Goal: Obtain resource: Obtain resource

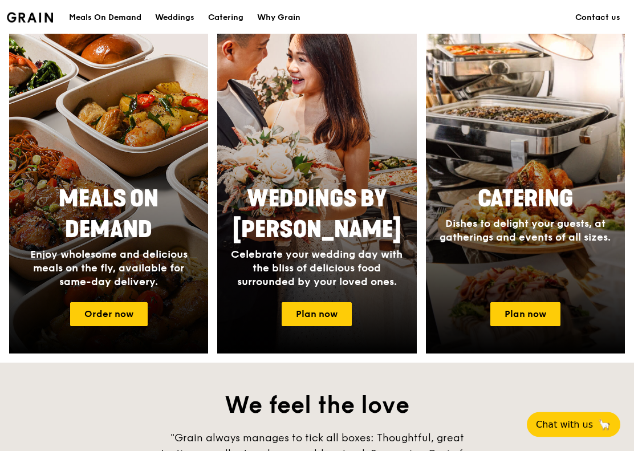
scroll to position [444, 0]
click at [82, 219] on span "Meals On Demand" at bounding box center [109, 214] width 100 height 58
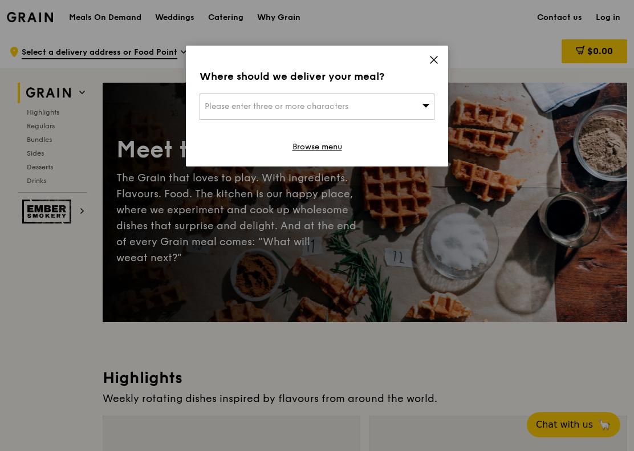
click at [437, 62] on icon at bounding box center [434, 60] width 10 height 10
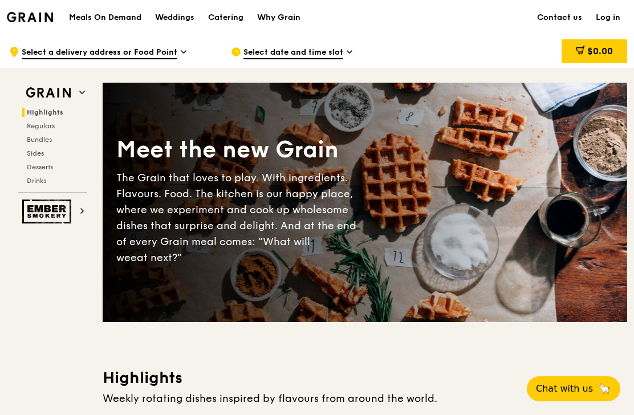
click at [218, 18] on div "Catering" at bounding box center [225, 18] width 35 height 34
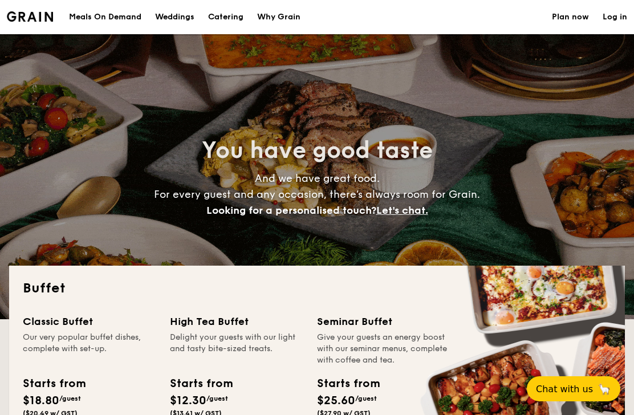
select select
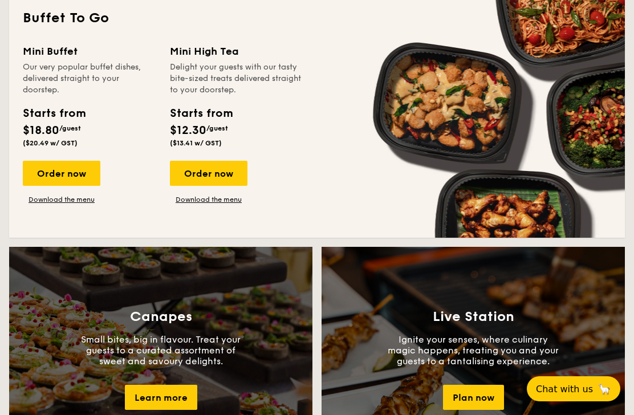
scroll to position [771, 0]
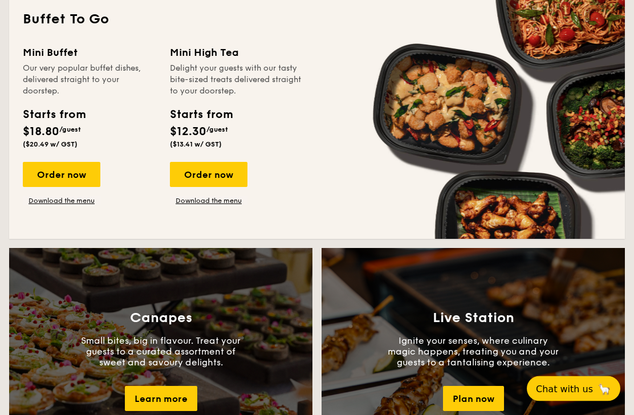
click at [211, 51] on div "Mini High Tea" at bounding box center [236, 53] width 133 height 16
click at [221, 204] on link "Download the menu" at bounding box center [209, 201] width 78 height 9
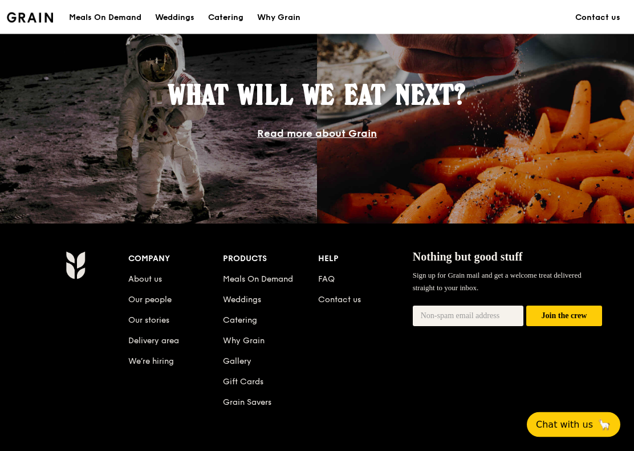
scroll to position [992, 0]
click at [342, 137] on link "Read more about Grain" at bounding box center [317, 133] width 120 height 13
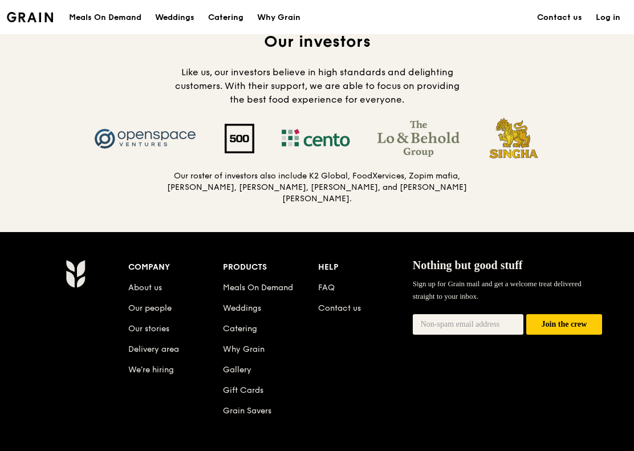
scroll to position [1141, 0]
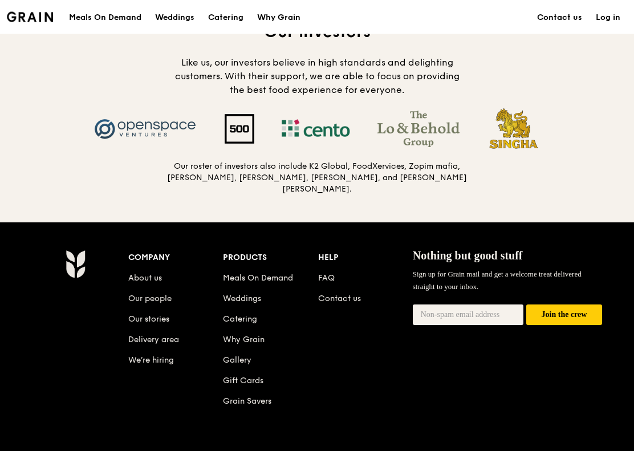
click at [343, 294] on link "Contact us" at bounding box center [339, 299] width 43 height 10
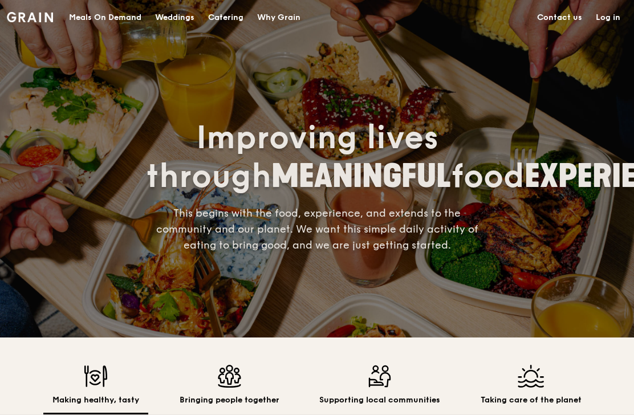
click at [229, 15] on div "Catering" at bounding box center [225, 18] width 35 height 34
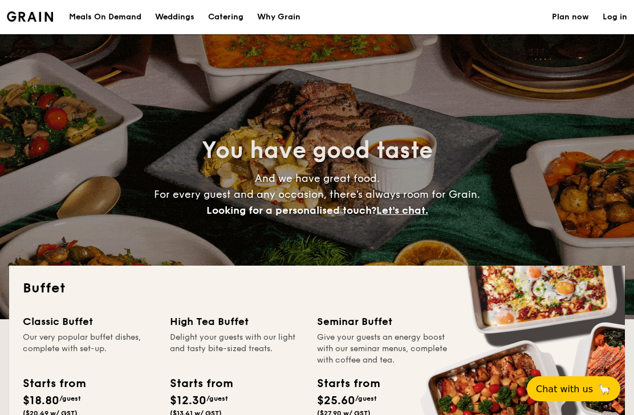
select select
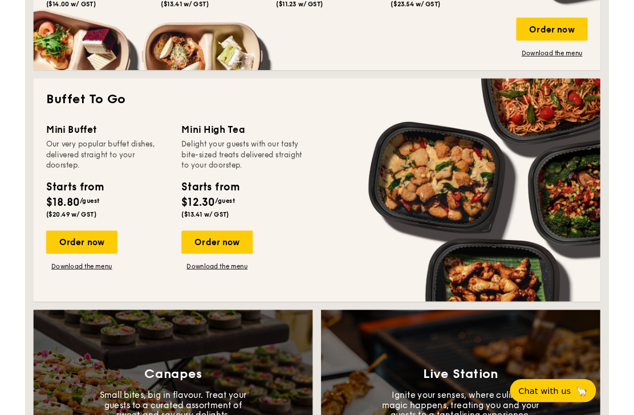
scroll to position [685, 0]
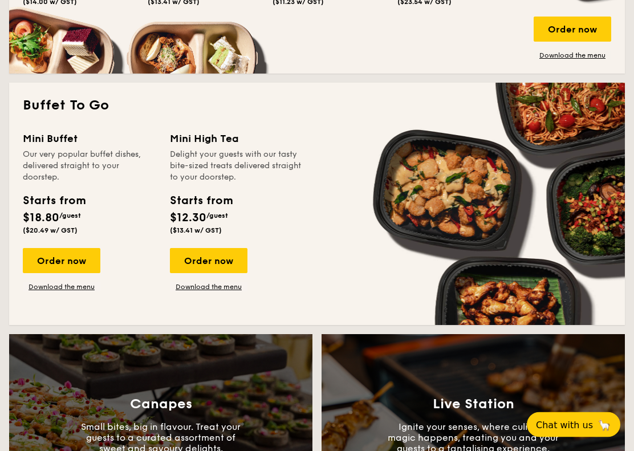
click at [74, 288] on link "Download the menu" at bounding box center [62, 287] width 78 height 9
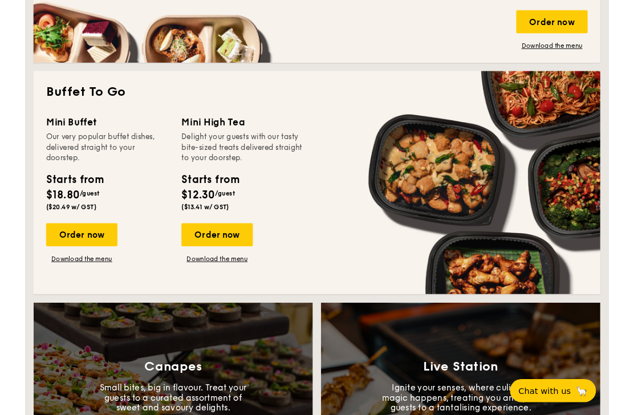
scroll to position [705, 0]
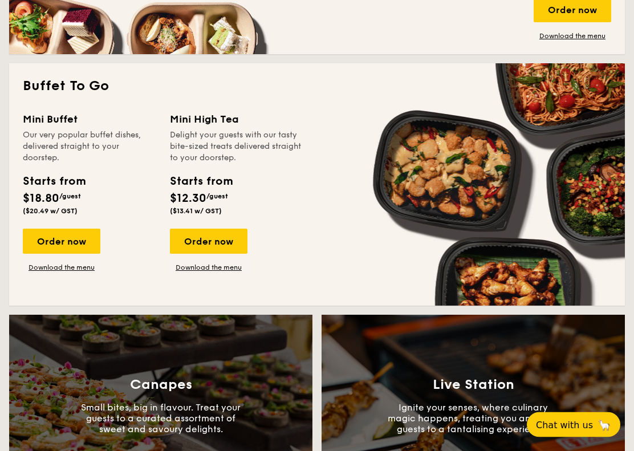
click at [79, 273] on link "Download the menu" at bounding box center [62, 267] width 78 height 9
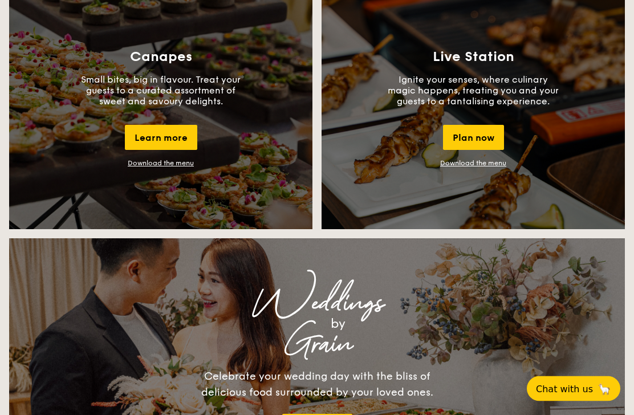
scroll to position [1031, 0]
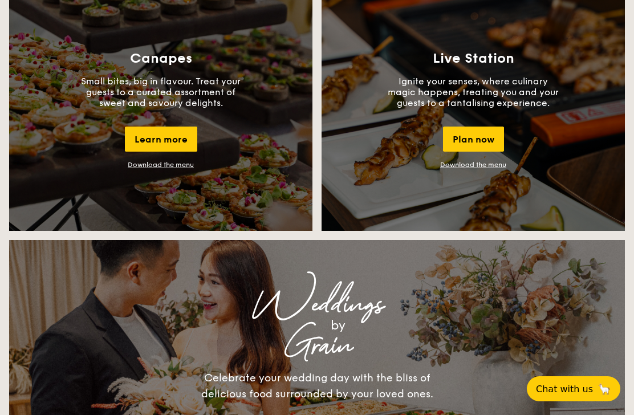
click at [179, 169] on link "Download the menu" at bounding box center [161, 165] width 66 height 8
click at [157, 169] on link "Download the menu" at bounding box center [161, 165] width 66 height 8
click at [485, 168] on link "Download the menu" at bounding box center [473, 165] width 66 height 8
click at [481, 165] on link "Download the menu" at bounding box center [473, 165] width 66 height 8
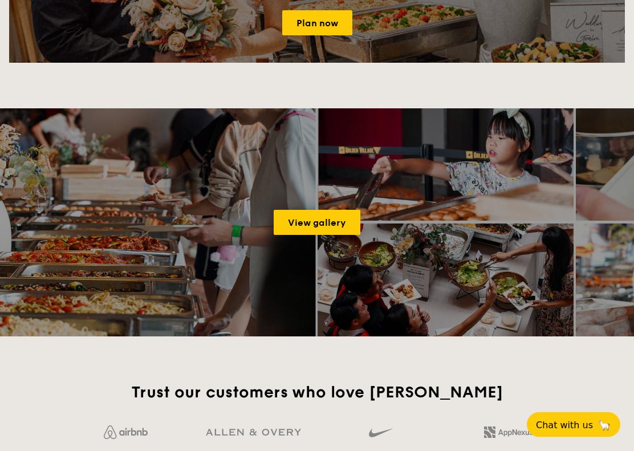
scroll to position [1458, 0]
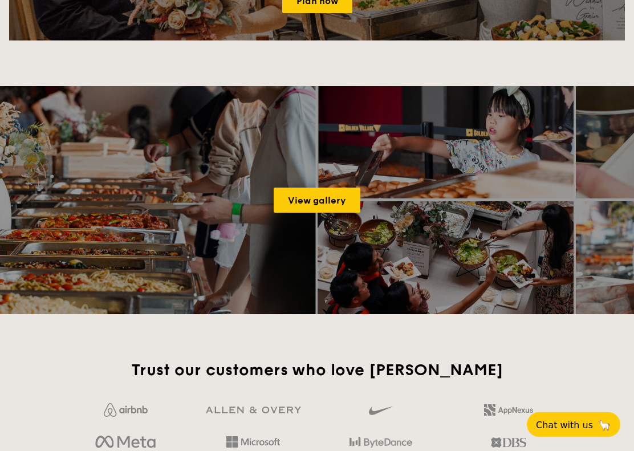
click at [311, 198] on link "View gallery" at bounding box center [317, 200] width 87 height 25
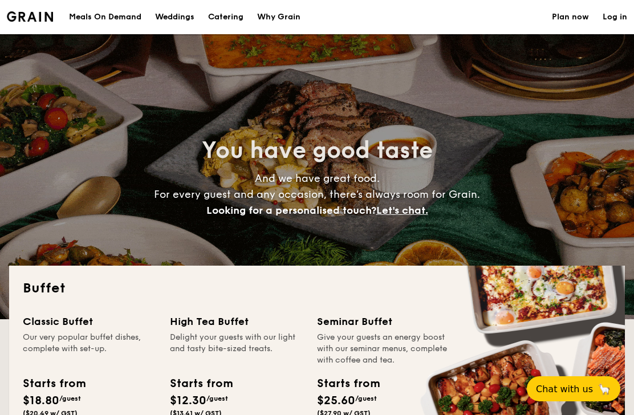
select select
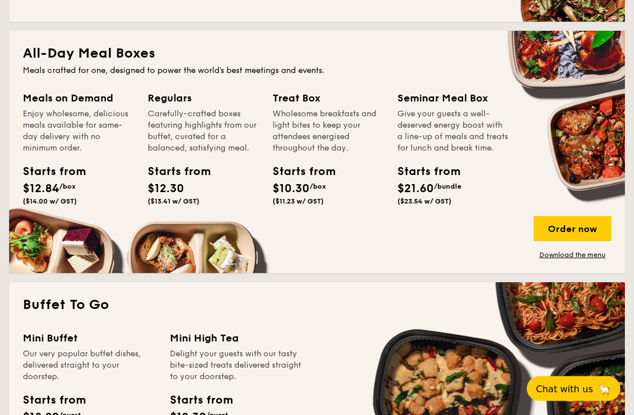
scroll to position [468, 0]
